Goal: Task Accomplishment & Management: Manage account settings

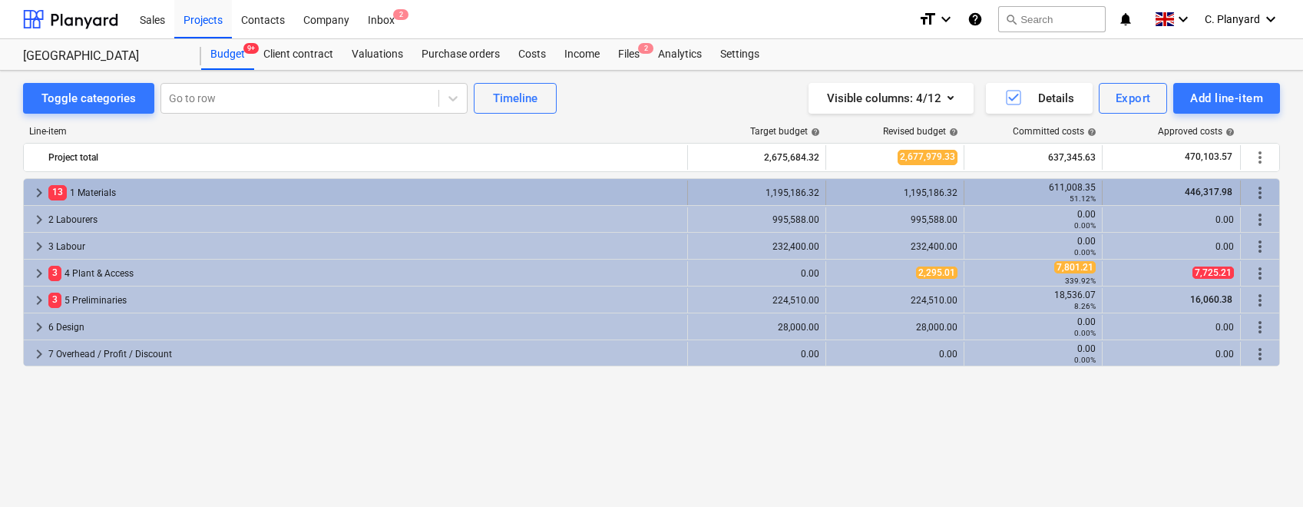
click at [38, 187] on span "keyboard_arrow_right" at bounding box center [39, 193] width 18 height 18
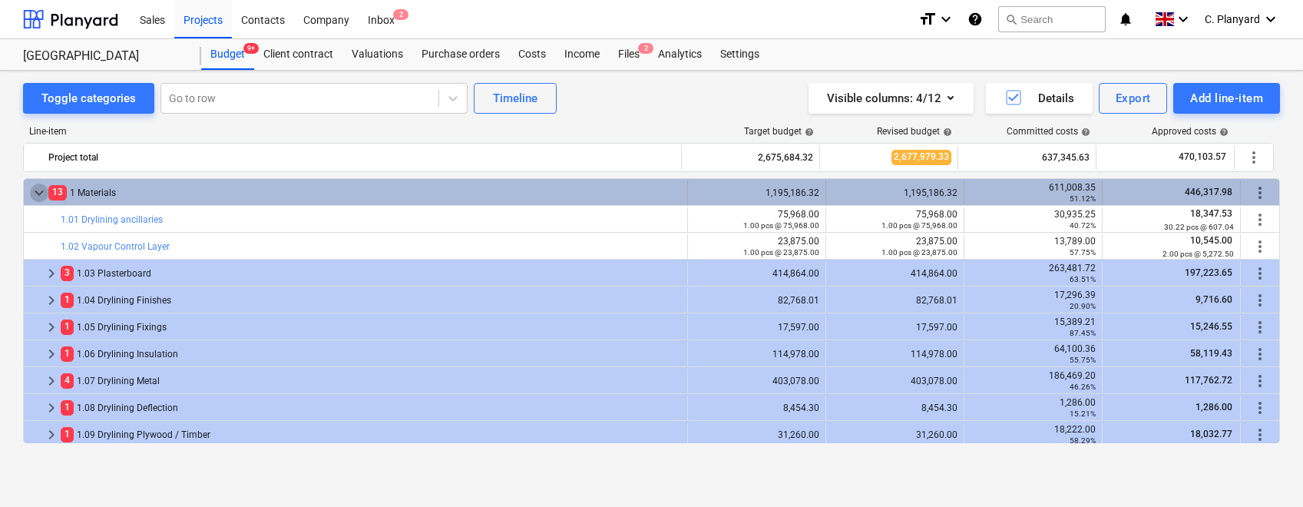
click at [37, 190] on span "keyboard_arrow_down" at bounding box center [39, 193] width 18 height 18
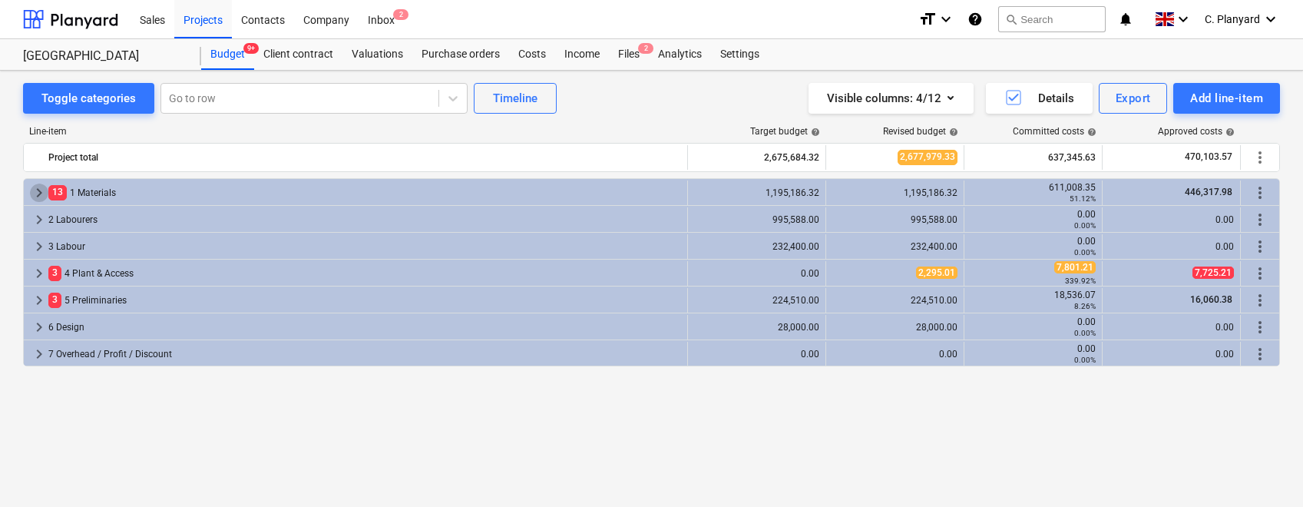
click at [37, 190] on span "keyboard_arrow_right" at bounding box center [39, 193] width 18 height 18
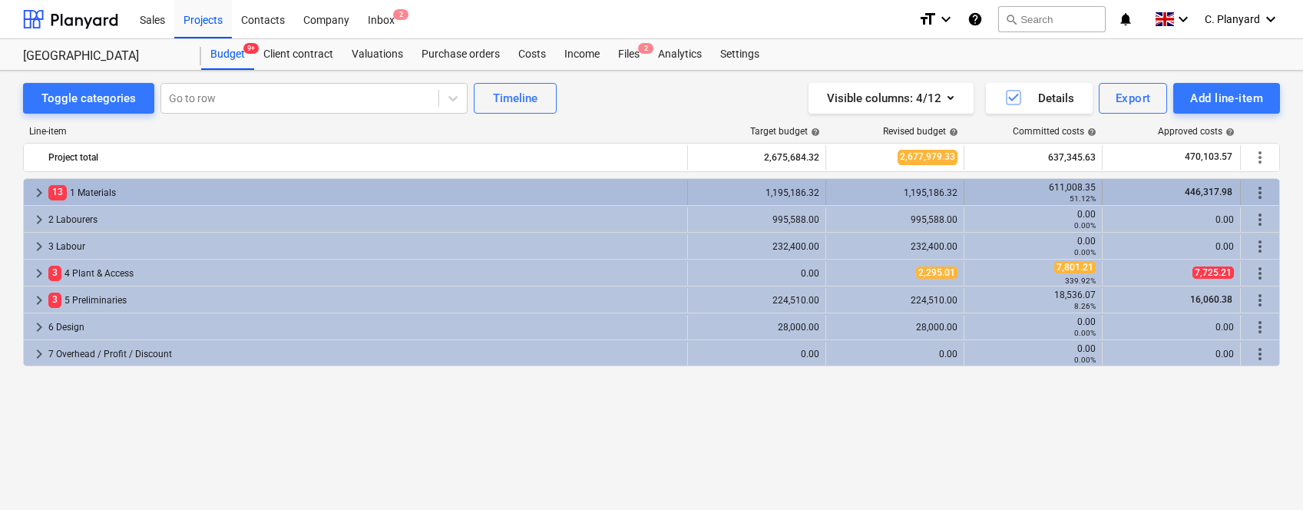
click at [37, 196] on span "keyboard_arrow_right" at bounding box center [39, 193] width 18 height 18
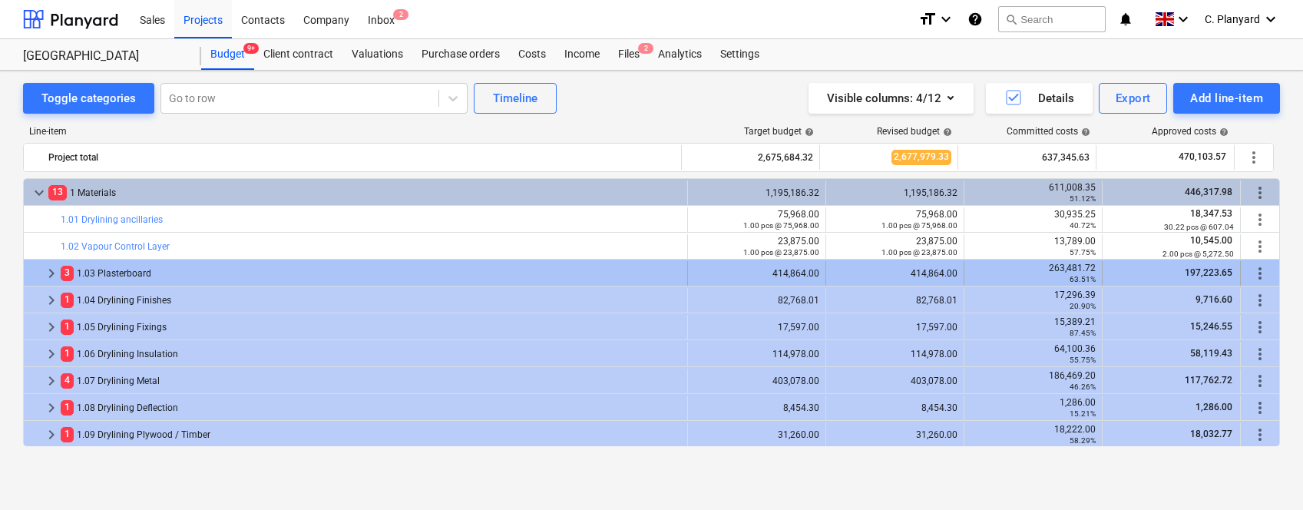
click at [50, 268] on span "keyboard_arrow_right" at bounding box center [51, 273] width 18 height 18
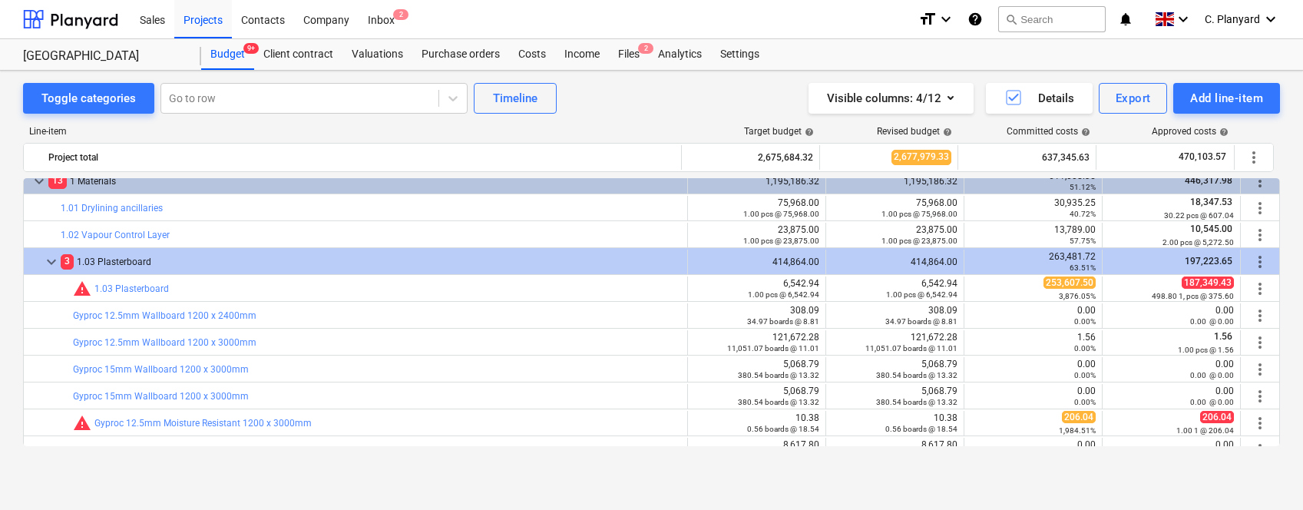
scroll to position [12, 0]
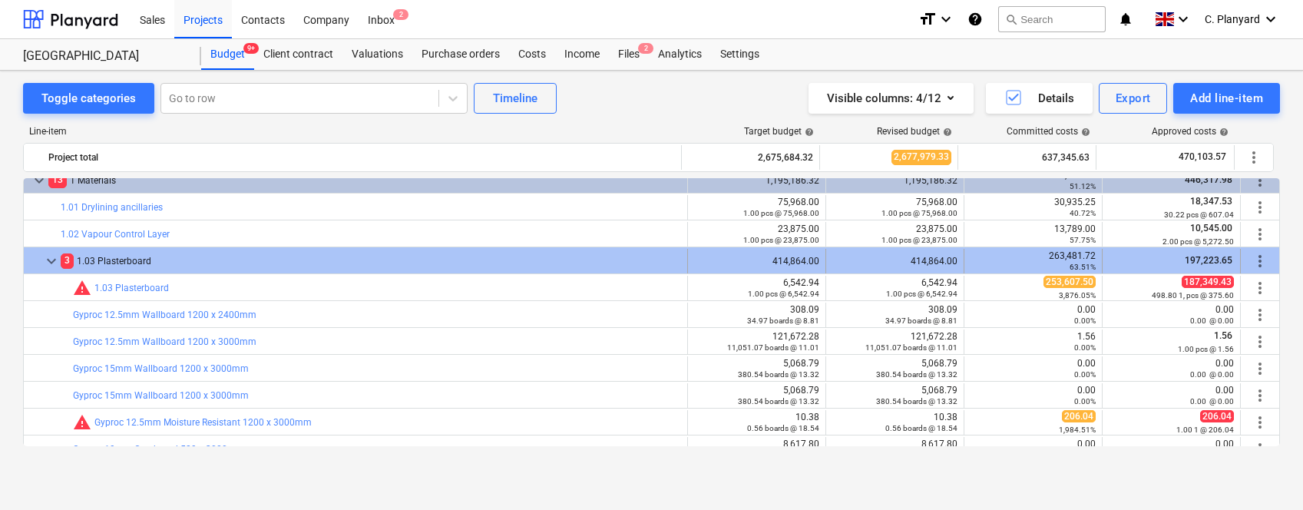
click at [58, 260] on span "keyboard_arrow_down" at bounding box center [51, 261] width 18 height 18
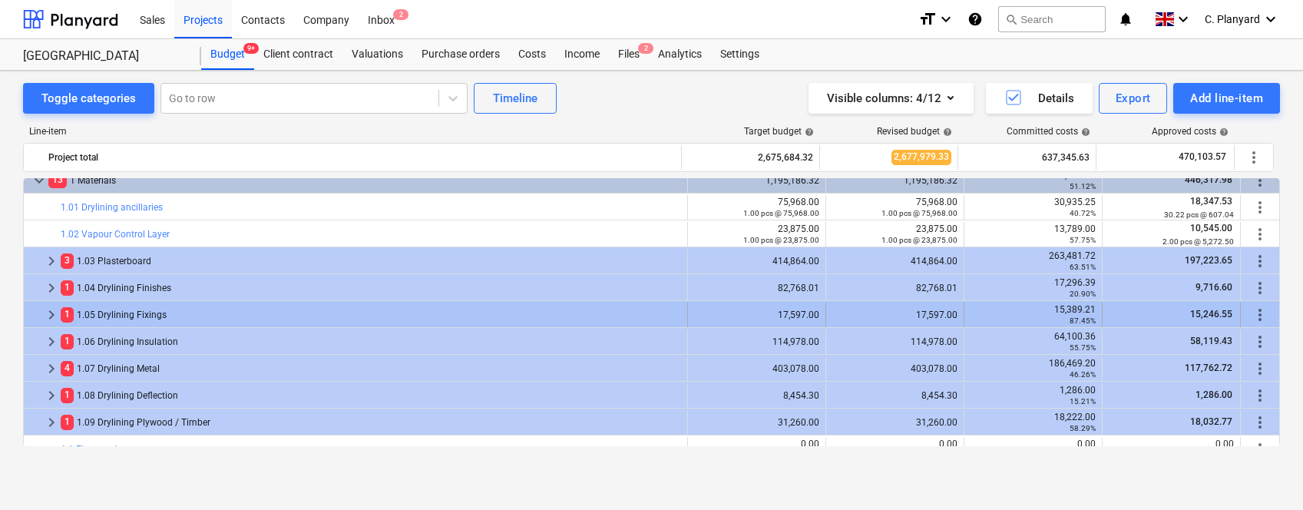
click at [48, 314] on span "keyboard_arrow_right" at bounding box center [51, 315] width 18 height 18
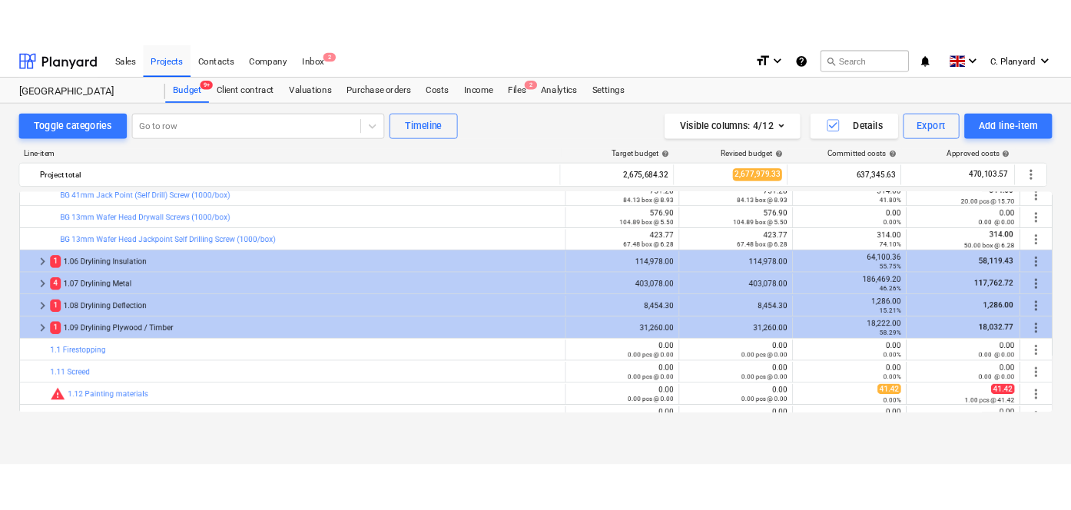
scroll to position [60, 0]
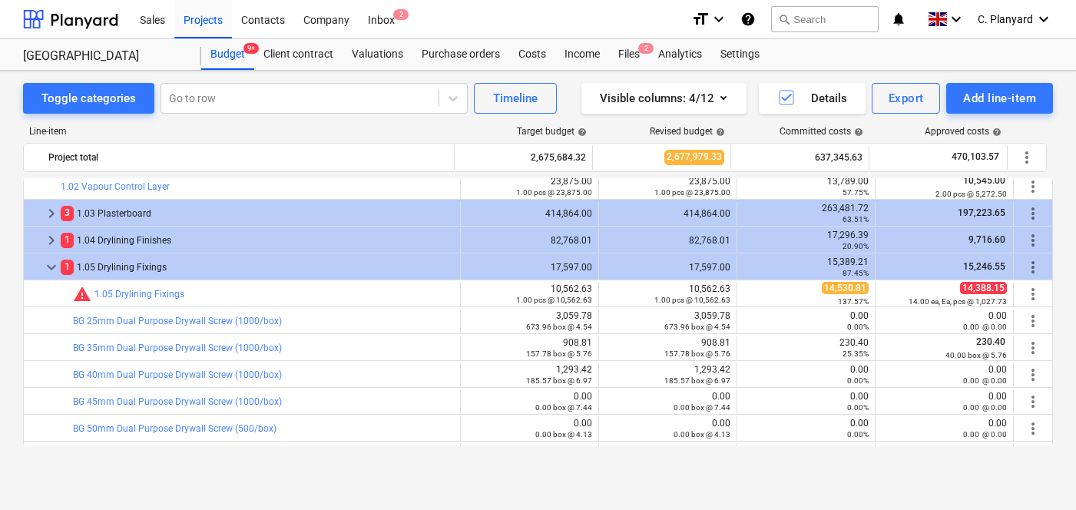
click at [1044, 40] on div "Budget 9+ Client contract Valuations Purchase orders Costs Income Files 2 Analy…" at bounding box center [627, 54] width 852 height 31
click at [1027, 28] on div "C. Planyard keyboard_arrow_down" at bounding box center [1015, 19] width 75 height 38
click at [988, 74] on div "Log out" at bounding box center [1007, 84] width 92 height 25
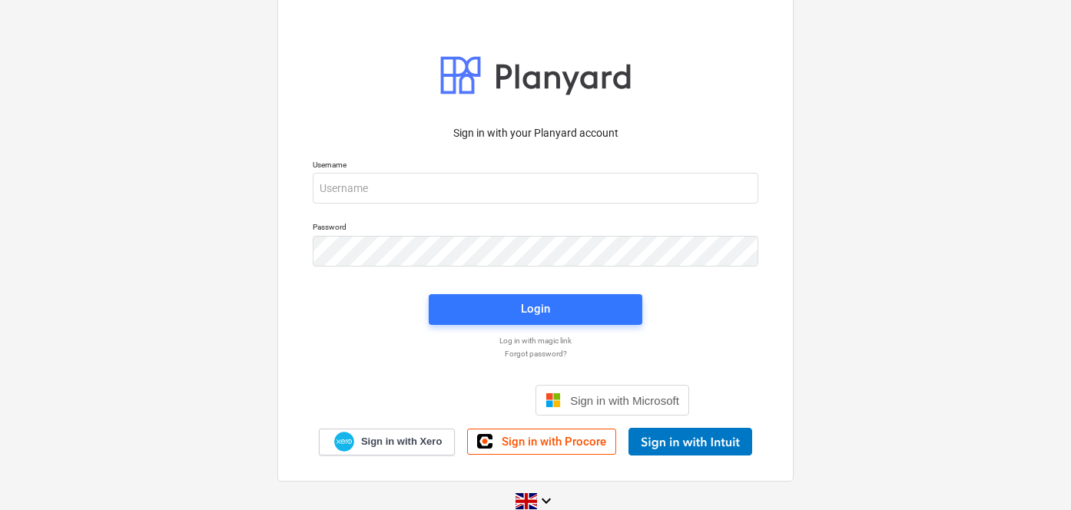
click at [541, 204] on div "Username" at bounding box center [535, 182] width 464 height 62
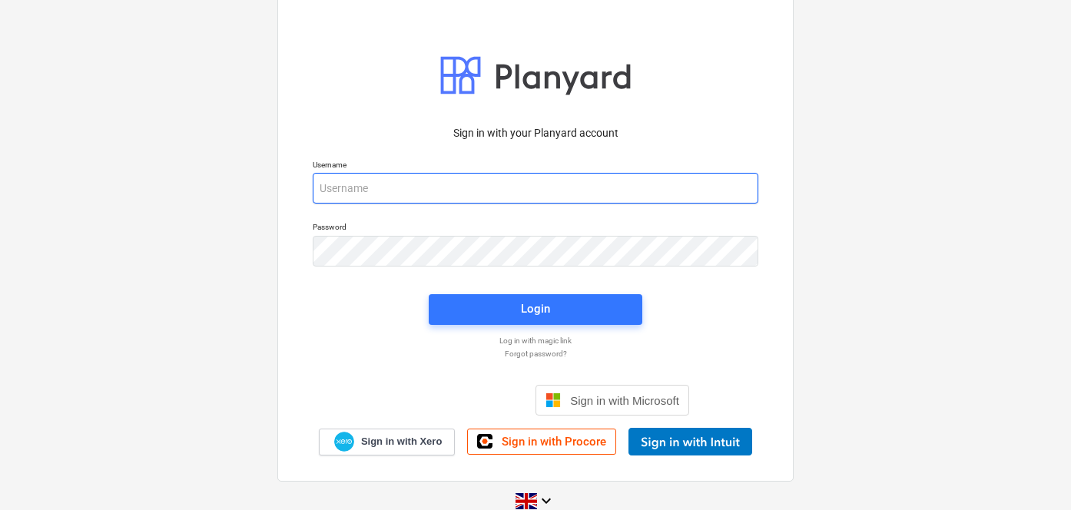
click at [535, 200] on input "email" at bounding box center [536, 188] width 446 height 31
